Goal: Find specific page/section: Find specific page/section

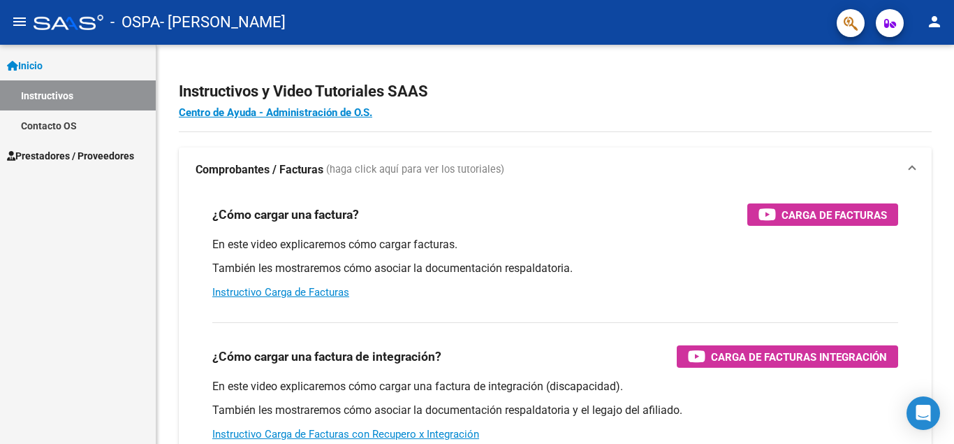
click at [121, 154] on span "Prestadores / Proveedores" at bounding box center [70, 155] width 127 height 15
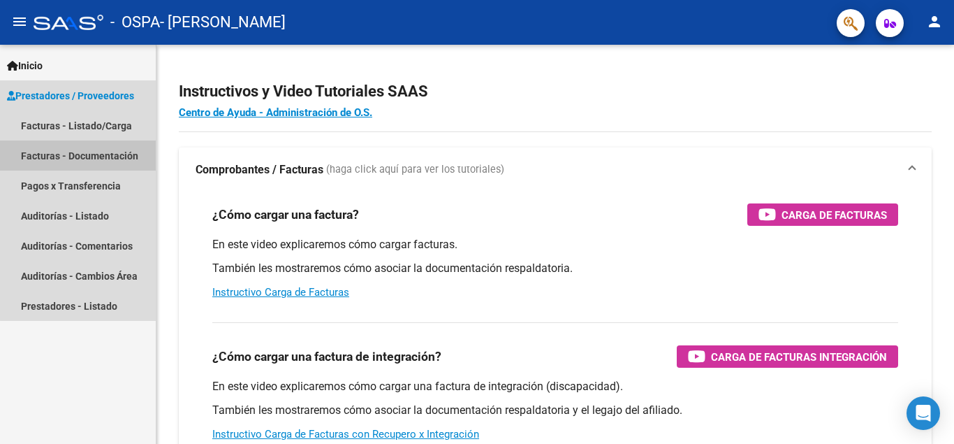
click at [121, 154] on link "Facturas - Documentación" at bounding box center [78, 155] width 156 height 30
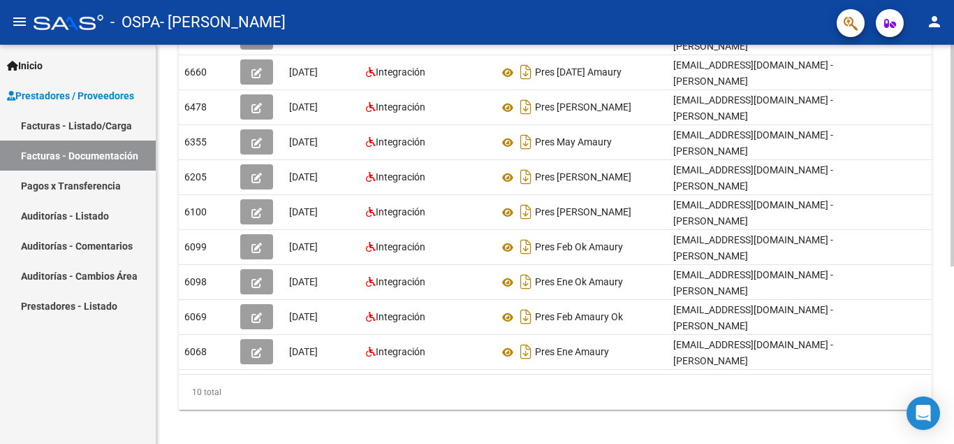
scroll to position [319, 0]
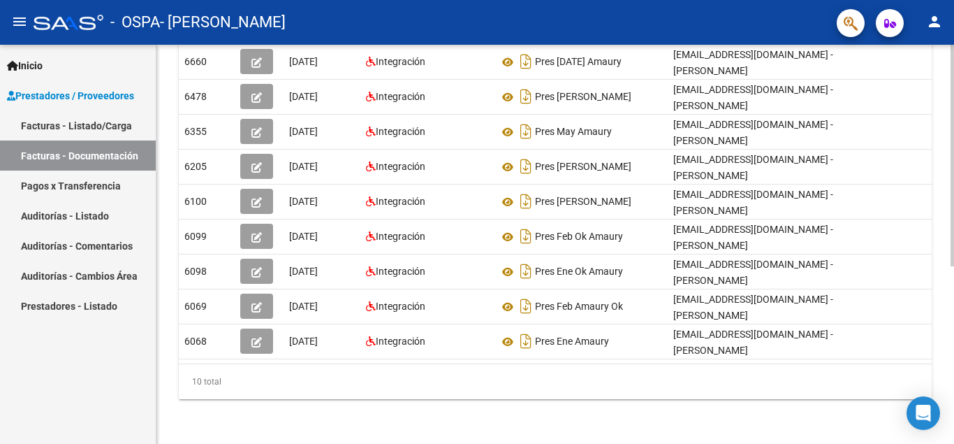
click at [947, 288] on div "PRESTADORES -> Comprobantes - Documentación Respaldatoria cloud_download Export…" at bounding box center [556, 85] width 801 height 718
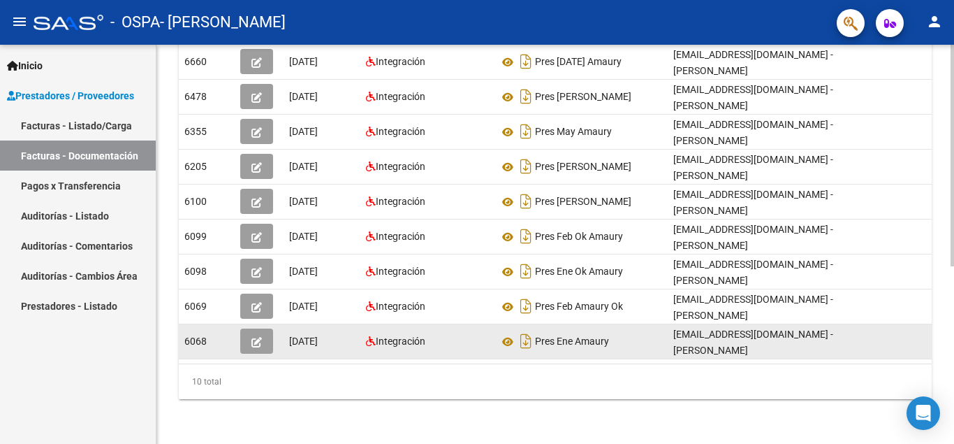
scroll to position [0, 15]
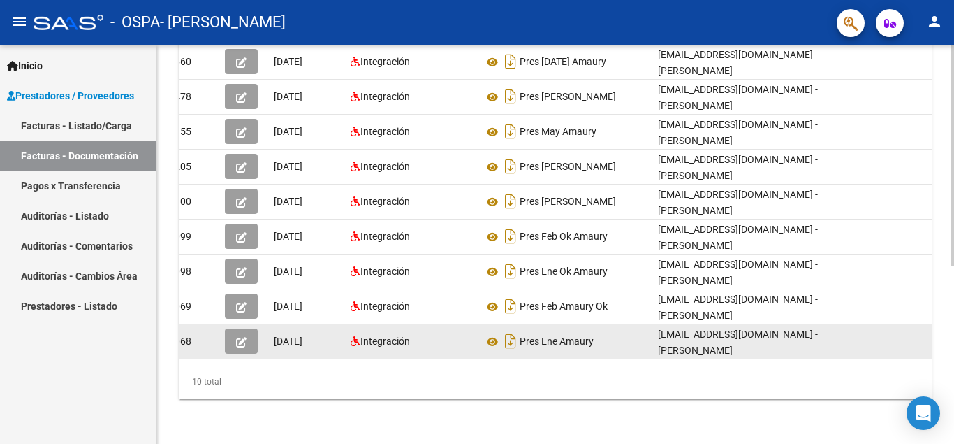
drag, startPoint x: 638, startPoint y: 357, endPoint x: 699, endPoint y: 351, distance: 61.0
click at [699, 351] on div "[EMAIL_ADDRESS][DOMAIN_NAME] - [PERSON_NAME]" at bounding box center [757, 340] width 198 height 29
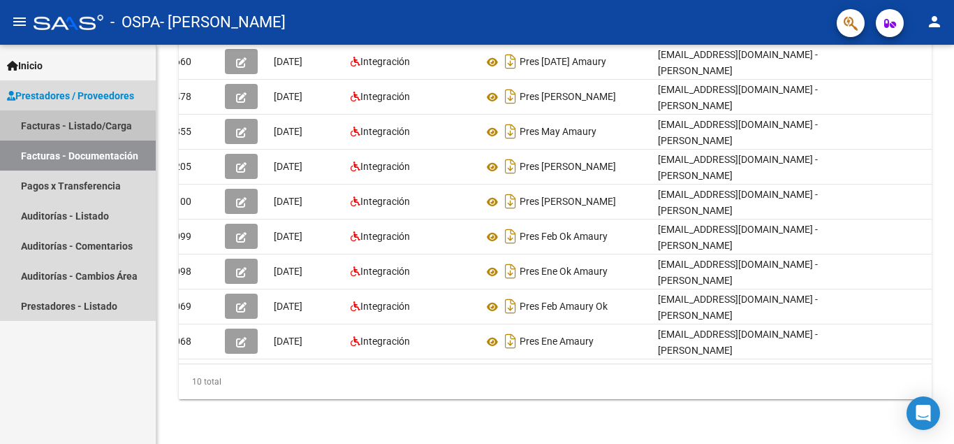
click at [78, 130] on link "Facturas - Listado/Carga" at bounding box center [78, 125] width 156 height 30
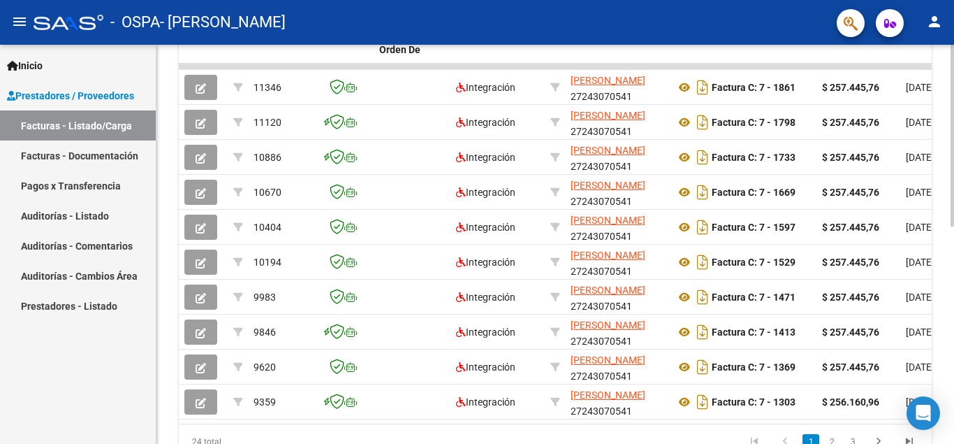
scroll to position [476, 0]
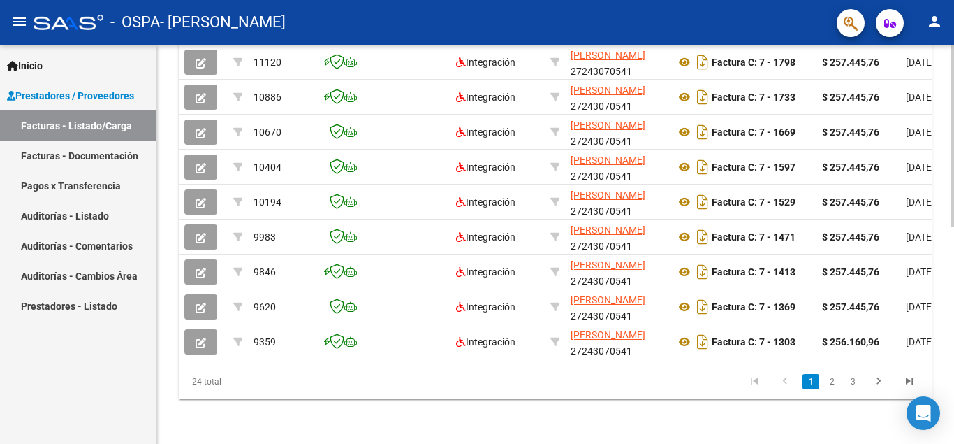
click at [954, 226] on div at bounding box center [952, 136] width 3 height 182
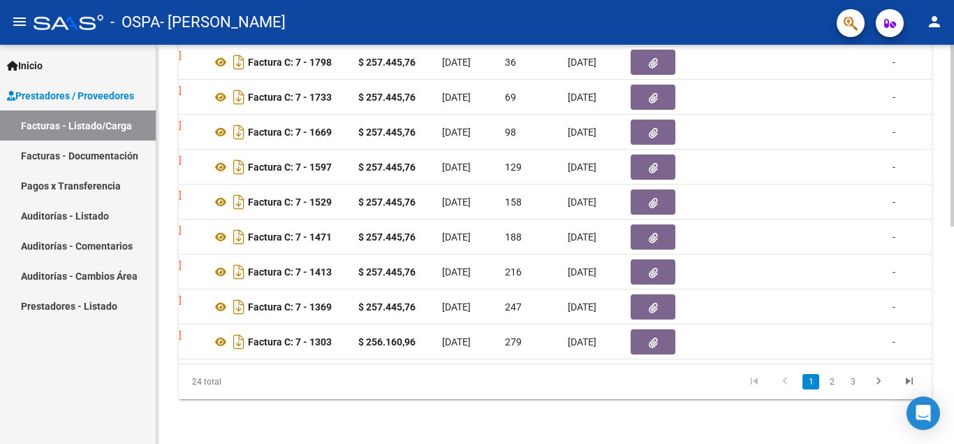
scroll to position [0, 496]
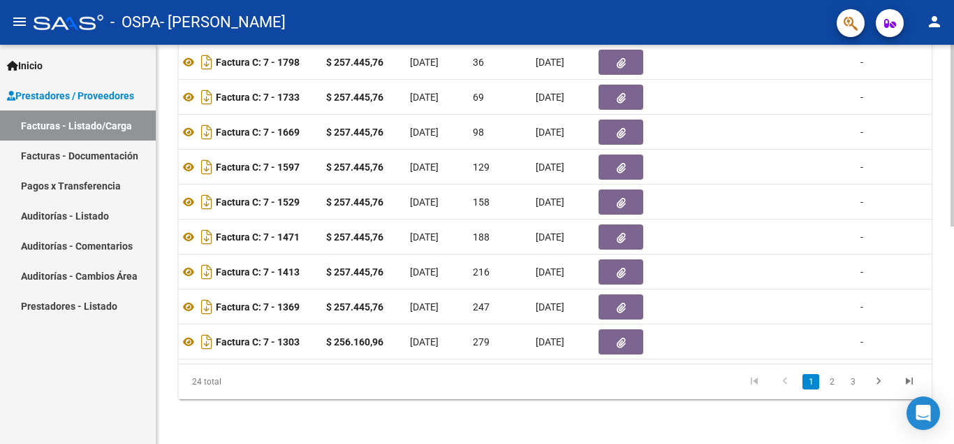
drag, startPoint x: 332, startPoint y: 361, endPoint x: 527, endPoint y: 374, distance: 196.1
click at [527, 374] on datatable-pager "1 2 3" at bounding box center [629, 382] width 591 height 24
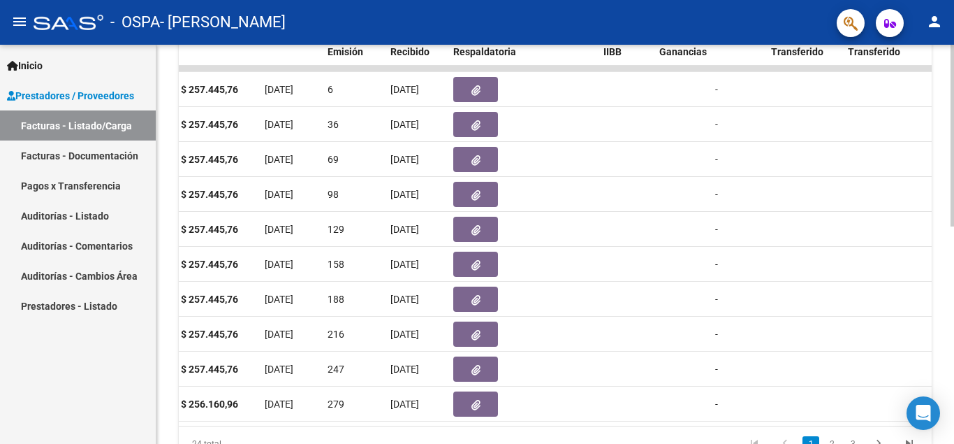
scroll to position [415, 0]
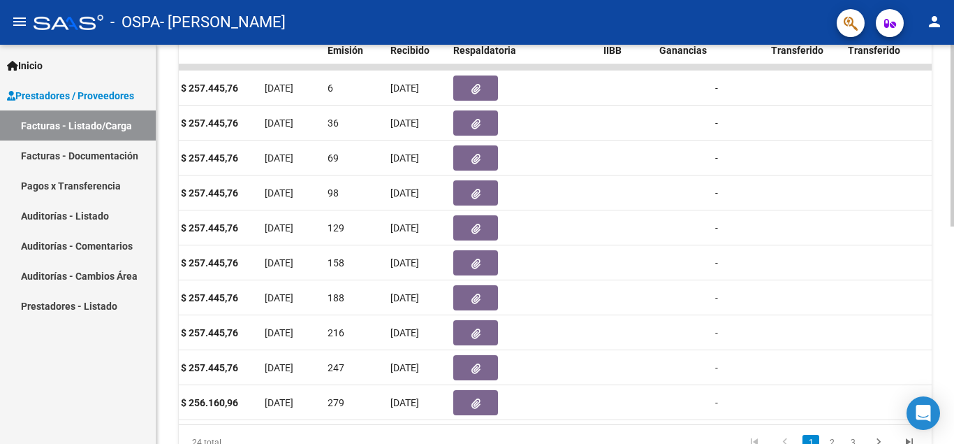
click at [954, 226] on div at bounding box center [952, 136] width 3 height 182
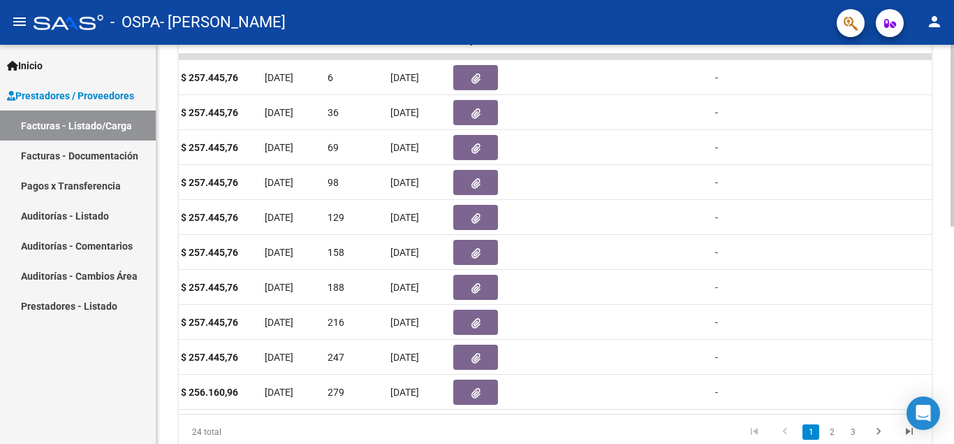
scroll to position [433, 0]
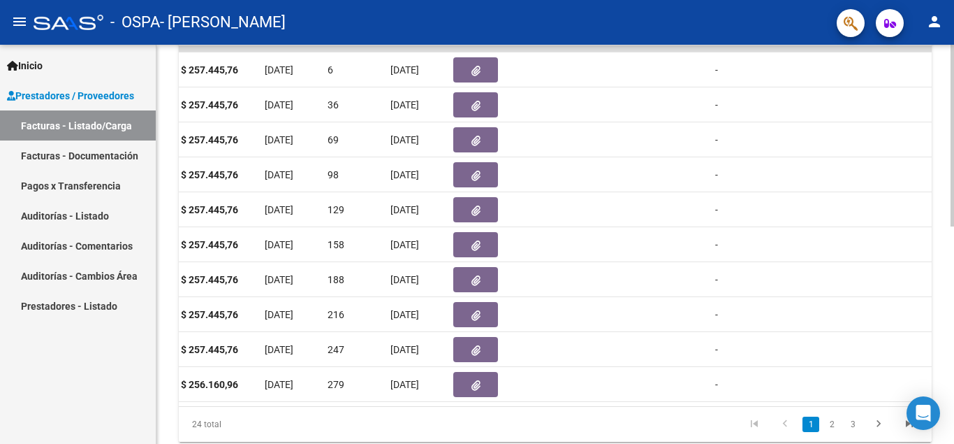
click at [954, 226] on div at bounding box center [952, 136] width 3 height 182
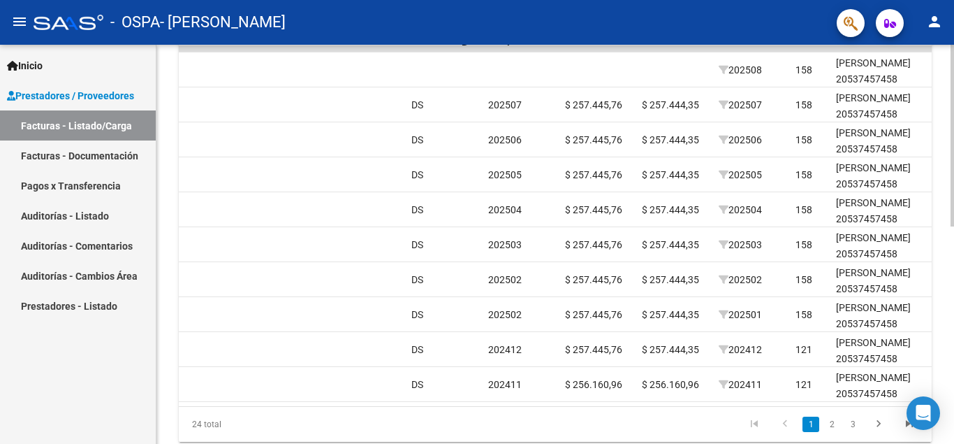
scroll to position [0, 1347]
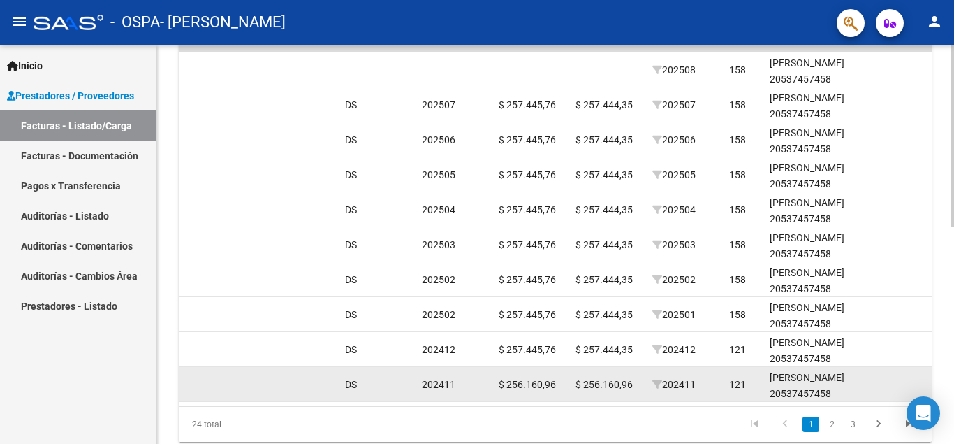
click at [691, 386] on span "202411" at bounding box center [674, 384] width 43 height 11
